Goal: Information Seeking & Learning: Learn about a topic

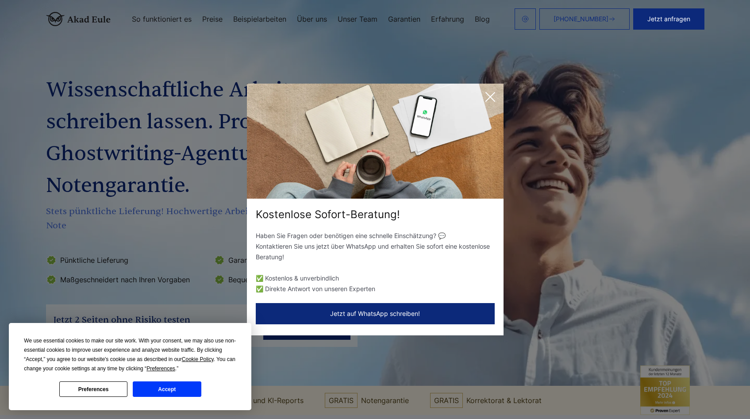
click at [492, 95] on icon at bounding box center [490, 97] width 18 height 18
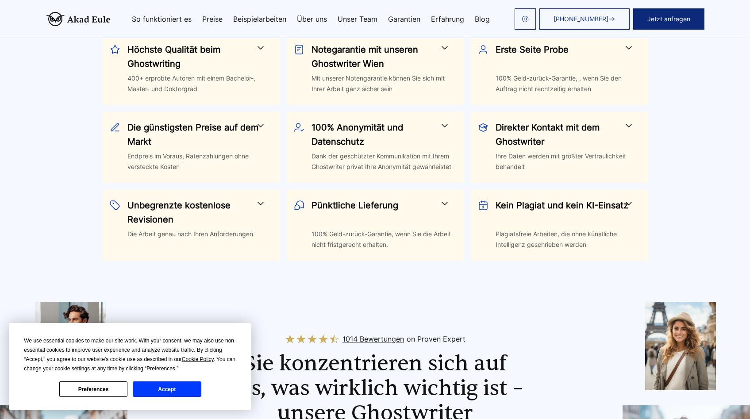
scroll to position [392, 0]
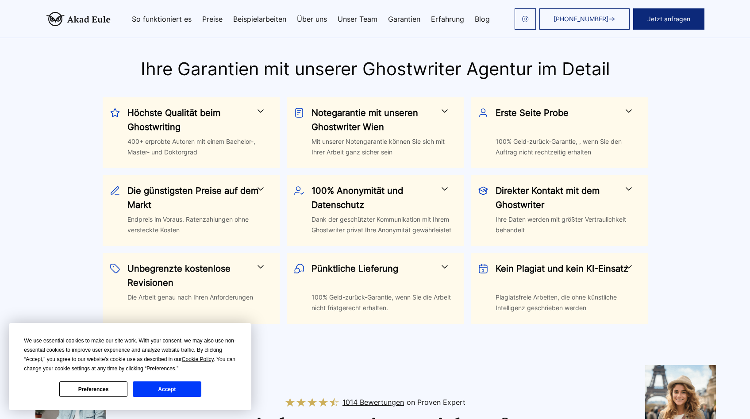
click at [156, 112] on h3 "Höchste Qualität beim Ghostwriting" at bounding box center [194, 120] width 135 height 28
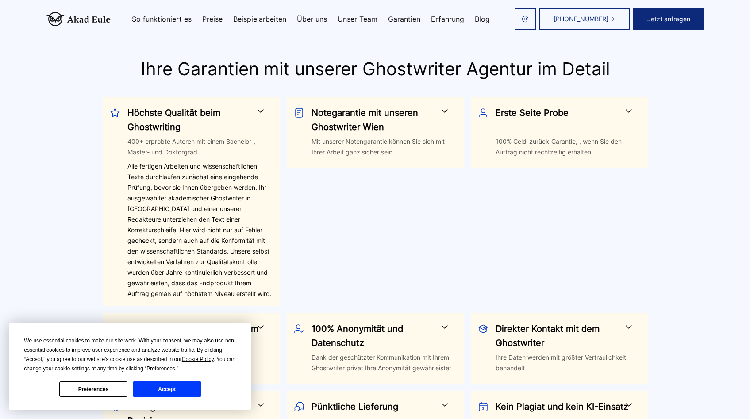
click at [337, 133] on h3 "Notegarantie mit unseren Ghostwriter Wien" at bounding box center [378, 120] width 135 height 28
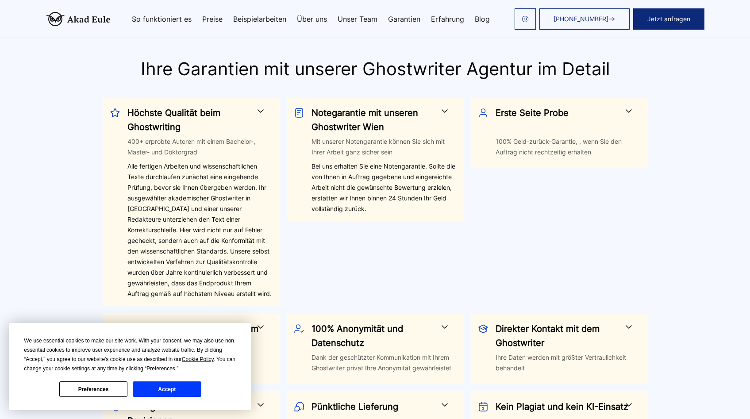
click at [514, 124] on h3 "Erste Seite Probe" at bounding box center [562, 120] width 135 height 28
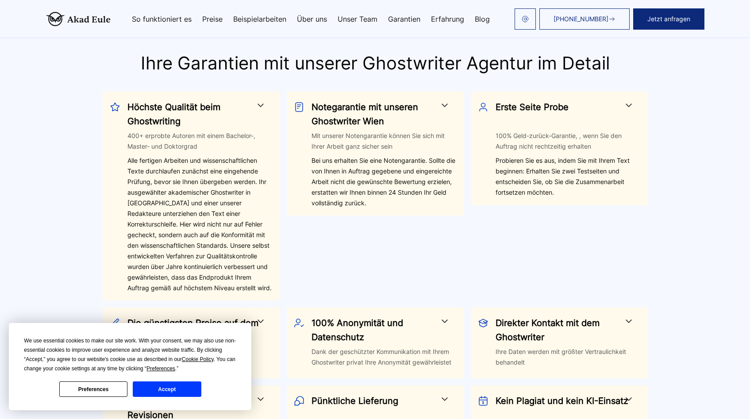
scroll to position [406, 0]
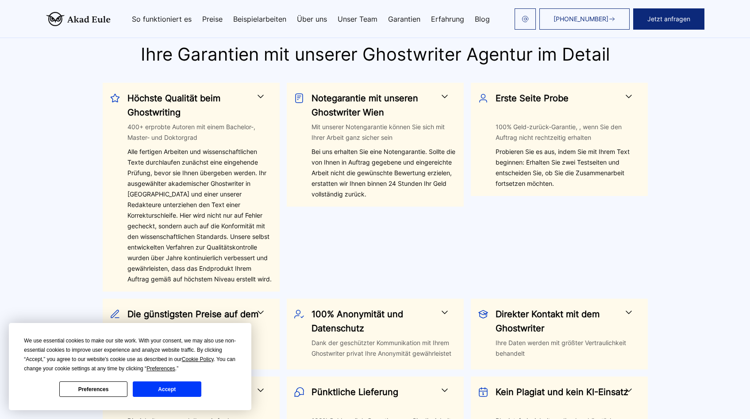
click at [195, 110] on h3 "Höchste Qualität beim Ghostwriting" at bounding box center [194, 105] width 135 height 28
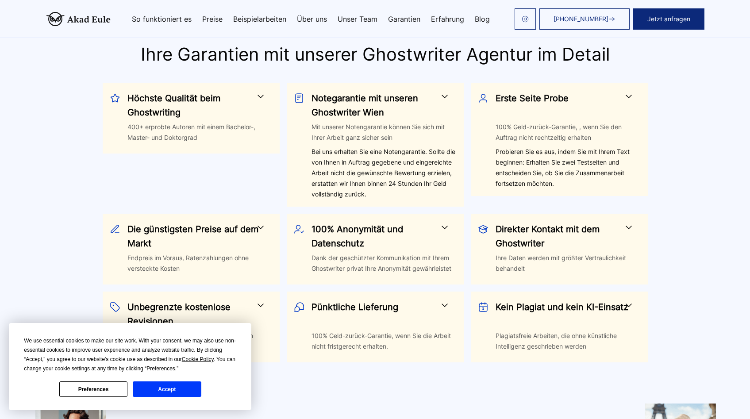
click at [368, 103] on h3 "Notegarantie mit unseren Ghostwriter Wien" at bounding box center [378, 105] width 135 height 28
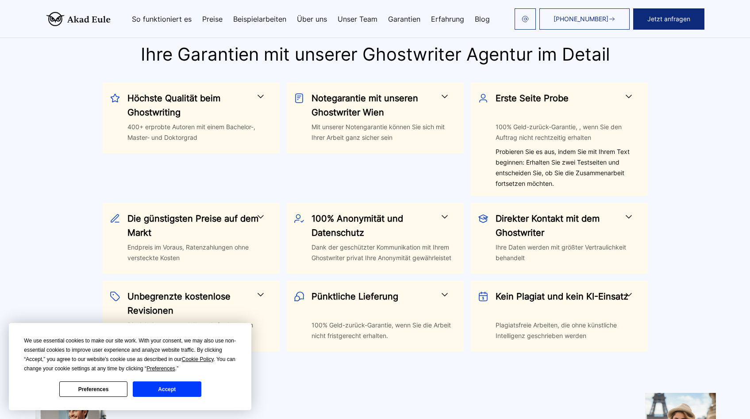
click at [543, 95] on h3 "Erste Seite Probe" at bounding box center [562, 105] width 135 height 28
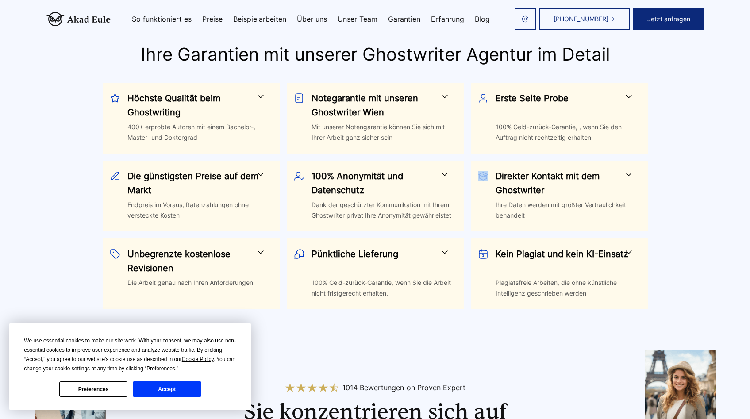
drag, startPoint x: 489, startPoint y: 178, endPoint x: 479, endPoint y: 176, distance: 9.4
click at [479, 176] on div "Direkter Kontakt mit dem Ghostwriter Ihre Daten werden mit größter Vertraulichk…" at bounding box center [559, 196] width 177 height 71
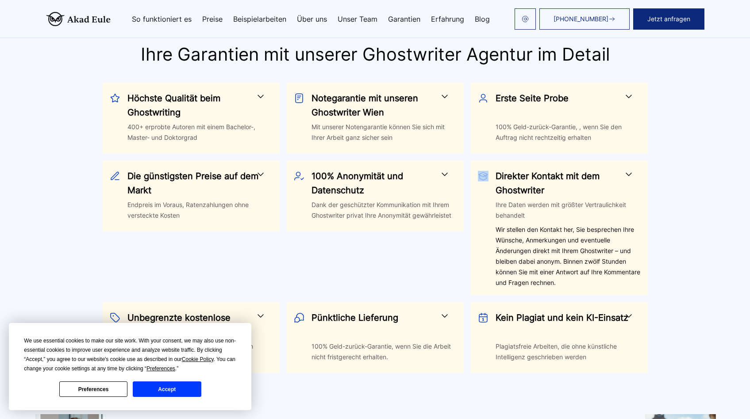
click at [483, 176] on img at bounding box center [483, 176] width 11 height 11
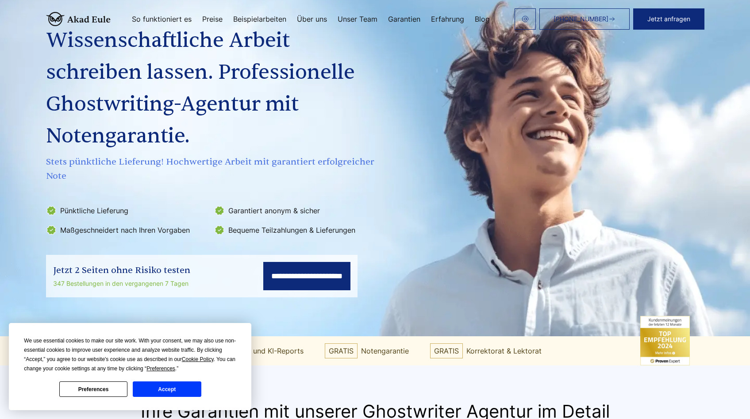
scroll to position [0, 0]
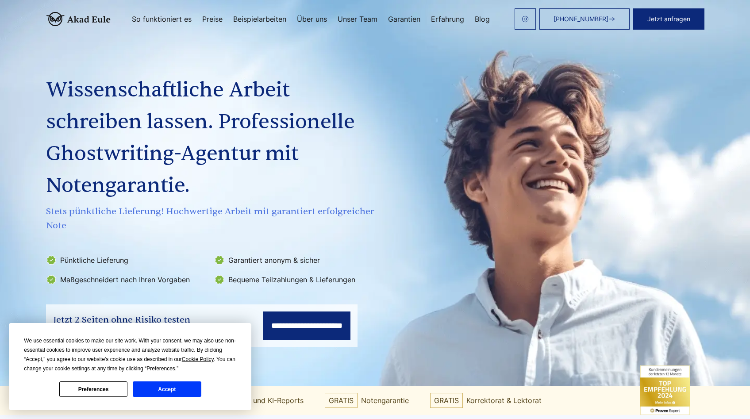
click at [180, 388] on button "Accept" at bounding box center [167, 388] width 68 height 15
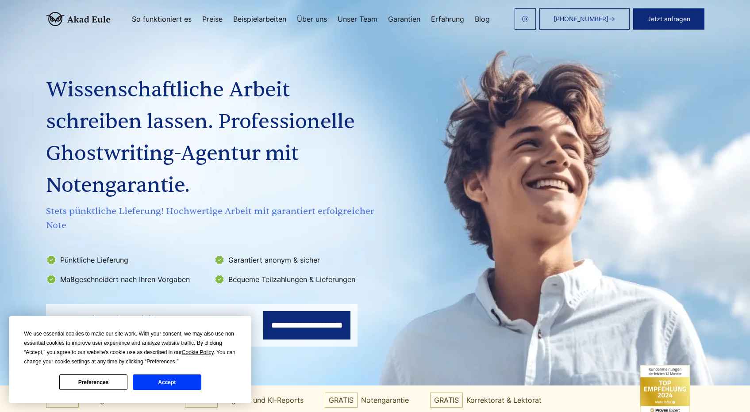
click at [180, 383] on button "Accept" at bounding box center [167, 382] width 68 height 15
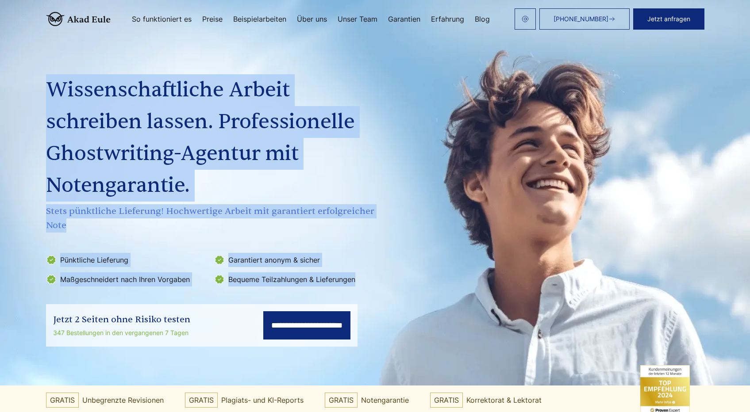
drag, startPoint x: 25, startPoint y: 64, endPoint x: 682, endPoint y: 338, distance: 711.4
click at [685, 339] on section "**********" at bounding box center [375, 193] width 750 height 386
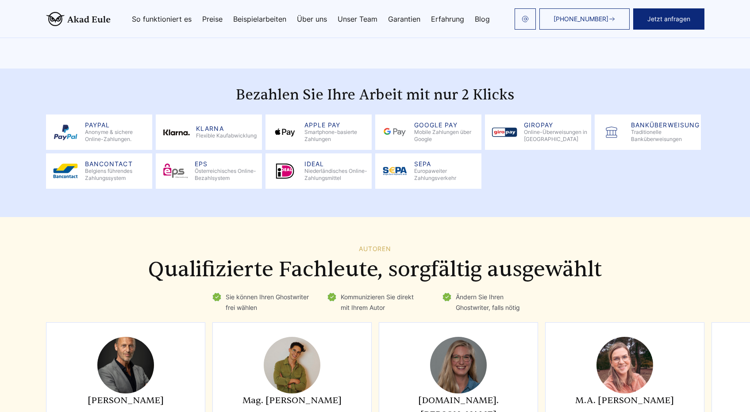
scroll to position [2185, 0]
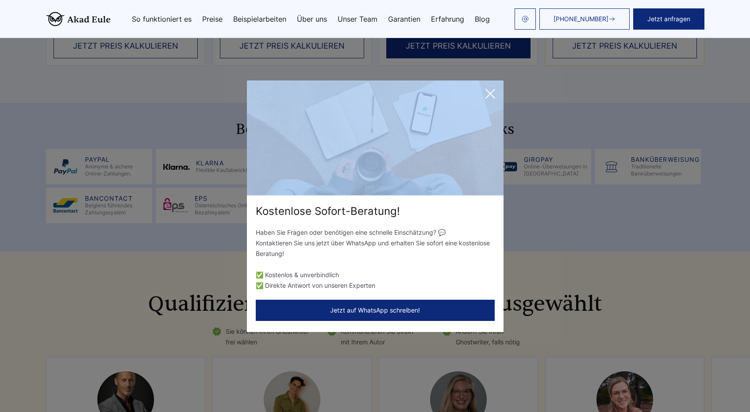
drag, startPoint x: 238, startPoint y: 124, endPoint x: 436, endPoint y: 134, distance: 198.4
click at [436, 134] on div "Kostenlose Sofort-Beratung! Haben Sie Fragen oder benötigen eine schnelle Einsc…" at bounding box center [375, 206] width 750 height 412
click at [493, 92] on icon at bounding box center [490, 94] width 18 height 18
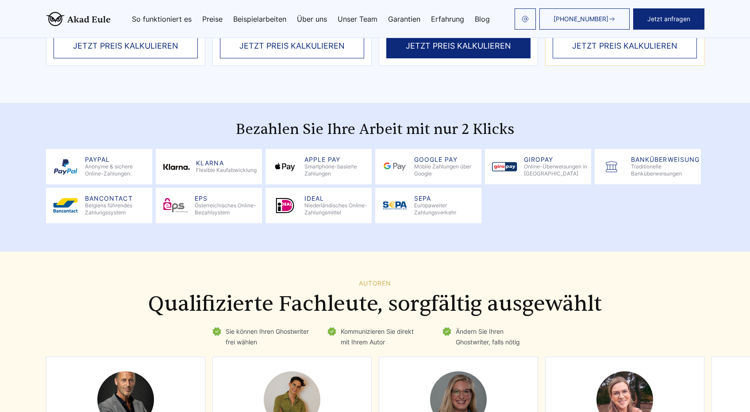
click at [226, 125] on h2 "Bezahlen Sie Ihre Arbeit mit nur 2 Klicks" at bounding box center [375, 130] width 658 height 18
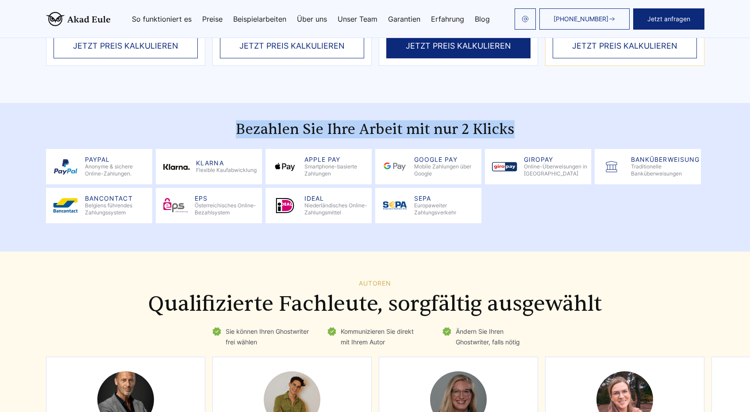
drag, startPoint x: 234, startPoint y: 125, endPoint x: 513, endPoint y: 131, distance: 278.7
click at [513, 131] on h2 "Bezahlen Sie Ihre Arbeit mit nur 2 Klicks" at bounding box center [375, 130] width 658 height 18
click at [542, 133] on h2 "Bezahlen Sie Ihre Arbeit mit nur 2 Klicks" at bounding box center [375, 130] width 658 height 18
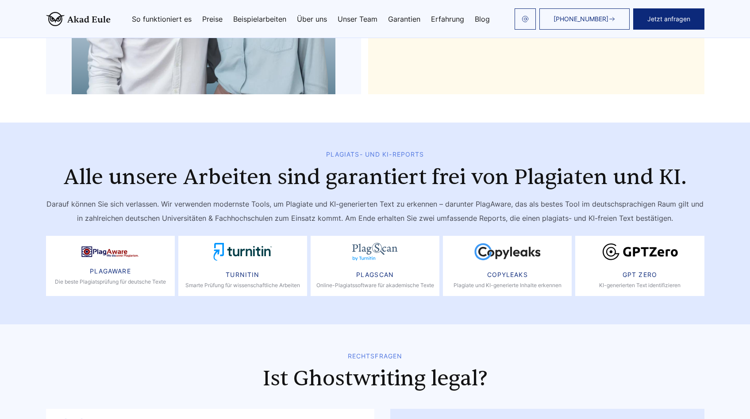
scroll to position [4359, 0]
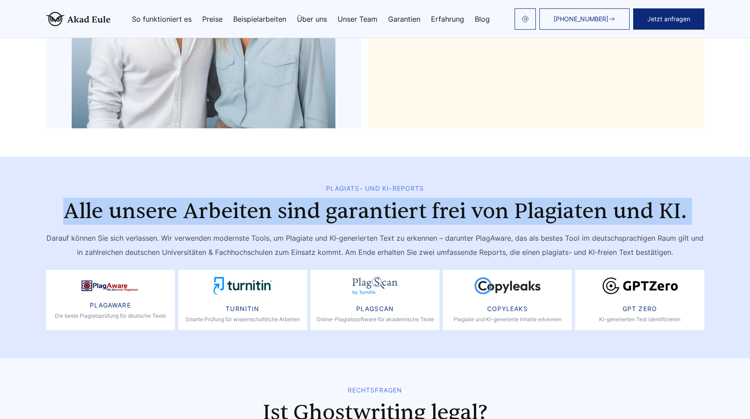
drag, startPoint x: 53, startPoint y: 201, endPoint x: 667, endPoint y: 215, distance: 614.5
click at [667, 215] on div "Plagiats- und KI-Reports Alle unsere Arbeiten sind garantiert frei von Plagiate…" at bounding box center [374, 257] width 679 height 145
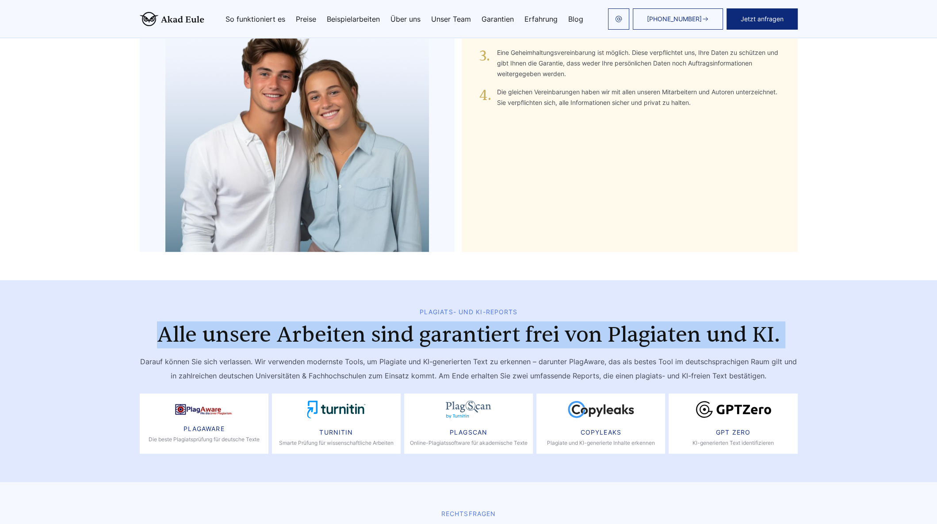
scroll to position [4437, 0]
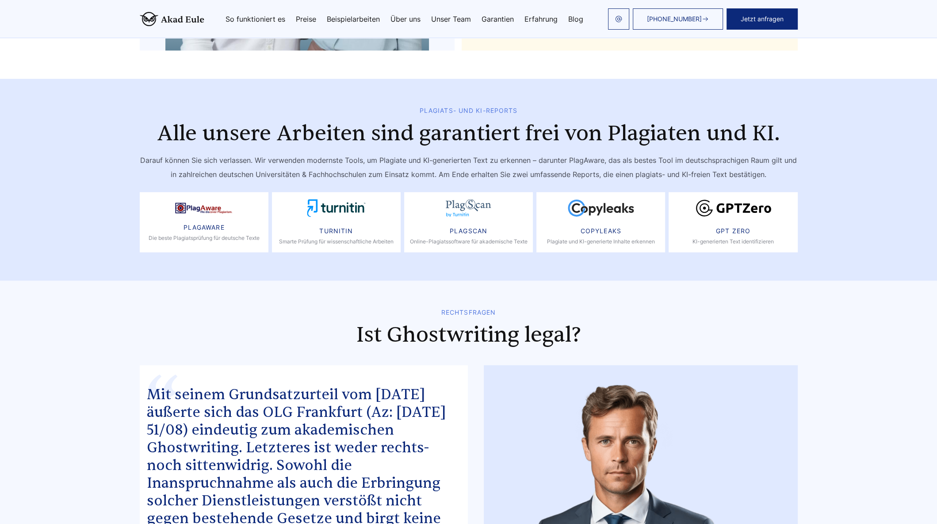
click at [543, 322] on h2 "Ist Ghostwriting legal?" at bounding box center [469, 334] width 658 height 25
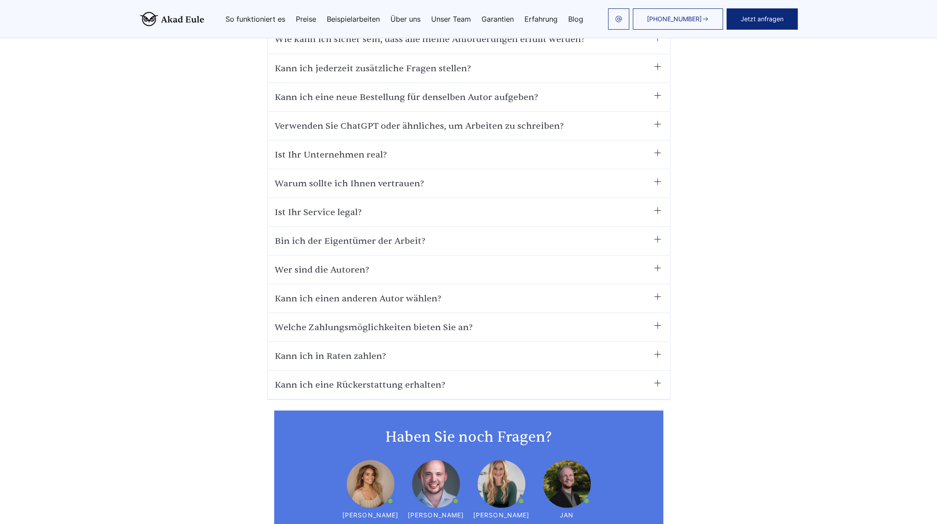
scroll to position [5872, 0]
